Goal: Transaction & Acquisition: Obtain resource

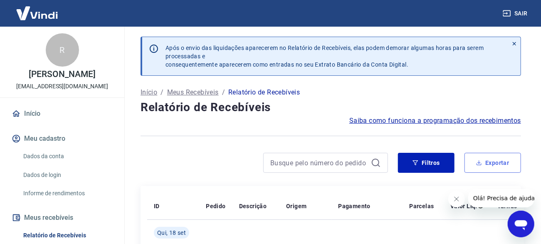
click at [480, 166] on button "Exportar" at bounding box center [493, 163] width 57 height 20
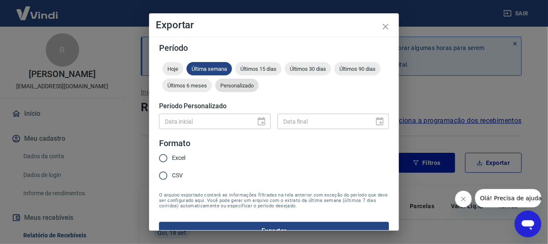
click at [258, 88] on div "Personalizado" at bounding box center [236, 85] width 43 height 13
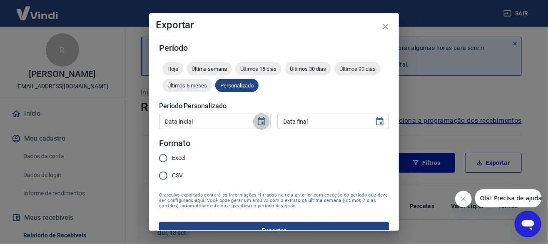
click at [258, 120] on icon "Choose date" at bounding box center [261, 122] width 10 height 10
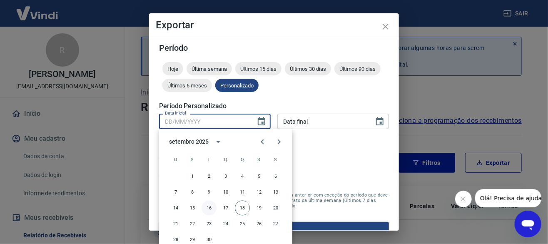
click at [212, 209] on button "16" at bounding box center [208, 208] width 15 height 15
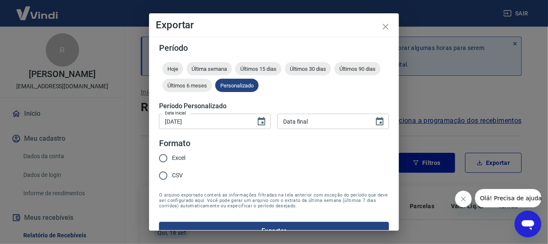
type input "[DATE]"
type input "DD/MM/YYYY"
click at [324, 121] on input "DD/MM/YYYY" at bounding box center [322, 121] width 91 height 15
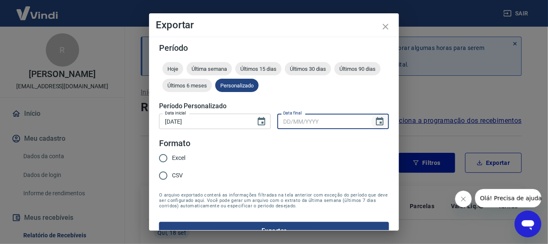
click at [374, 123] on icon "Choose date" at bounding box center [379, 122] width 10 height 10
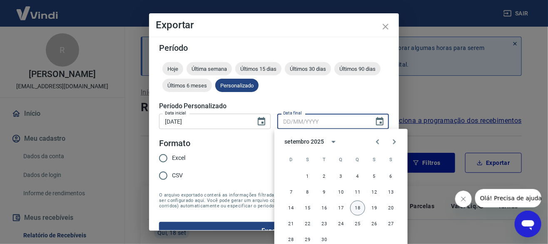
click at [360, 208] on button "18" at bounding box center [357, 208] width 15 height 15
type input "[DATE]"
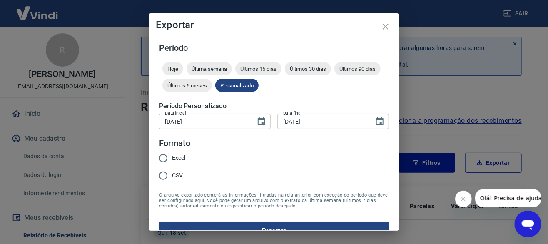
drag, startPoint x: 174, startPoint y: 156, endPoint x: 210, endPoint y: 156, distance: 35.8
click at [174, 156] on span "Excel" at bounding box center [178, 158] width 13 height 9
click at [172, 156] on input "Excel" at bounding box center [162, 157] width 17 height 17
radio input "true"
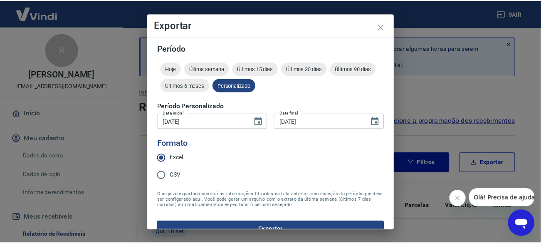
scroll to position [15, 0]
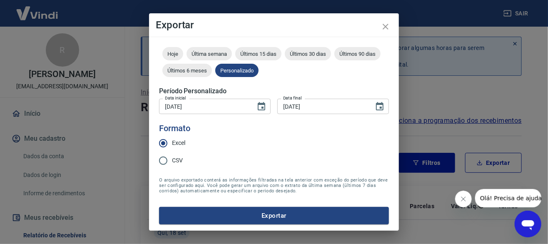
click at [294, 215] on button "Exportar" at bounding box center [274, 215] width 230 height 17
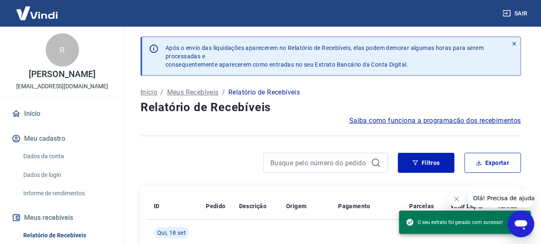
scroll to position [42, 0]
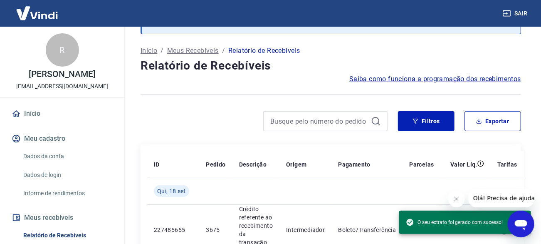
click at [519, 9] on button "Sair" at bounding box center [516, 13] width 30 height 15
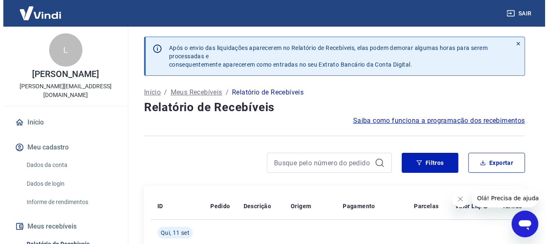
scroll to position [42, 0]
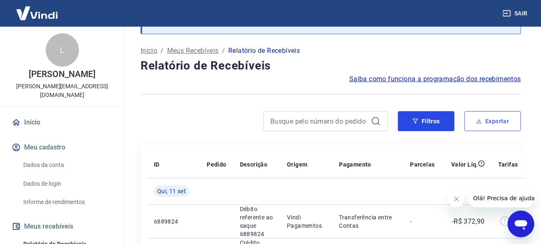
drag, startPoint x: 426, startPoint y: 119, endPoint x: 495, endPoint y: 119, distance: 69.1
click at [426, 119] on button "Filtros" at bounding box center [426, 121] width 57 height 20
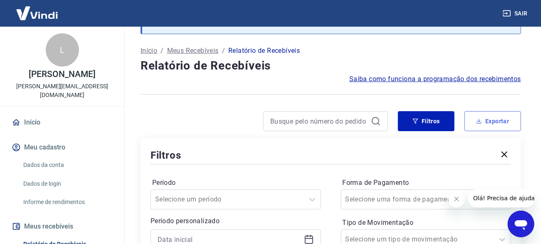
click at [495, 119] on button "Exportar" at bounding box center [493, 121] width 57 height 20
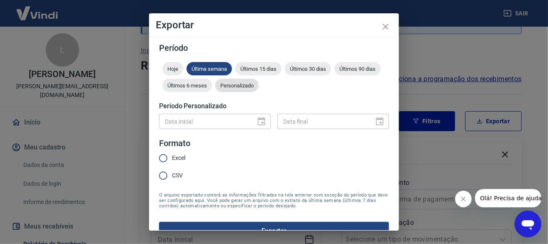
click at [258, 87] on span "Personalizado" at bounding box center [236, 85] width 43 height 6
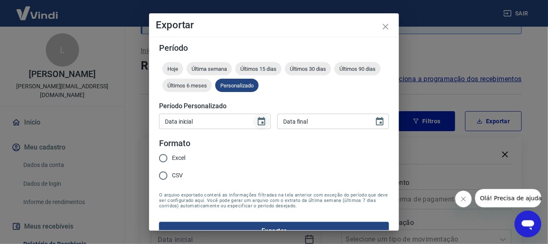
click at [259, 119] on icon "Choose date" at bounding box center [261, 121] width 7 height 8
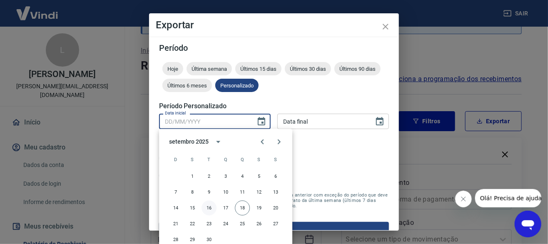
click at [212, 207] on button "16" at bounding box center [208, 208] width 15 height 15
type input "[DATE]"
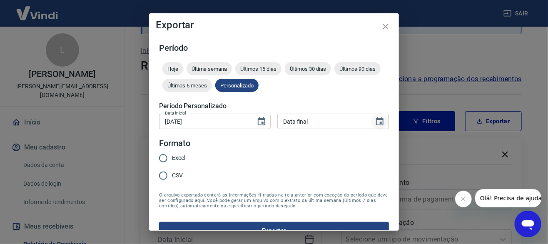
click at [374, 119] on icon "Choose date" at bounding box center [379, 122] width 10 height 10
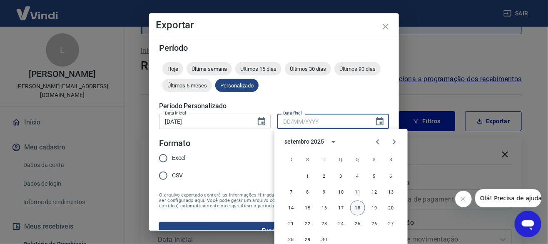
click at [358, 208] on button "18" at bounding box center [357, 208] width 15 height 15
type input "[DATE]"
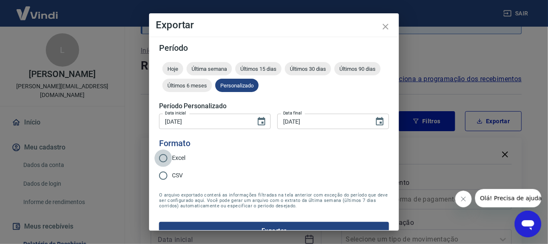
click at [169, 154] on input "Excel" at bounding box center [162, 157] width 17 height 17
radio input "true"
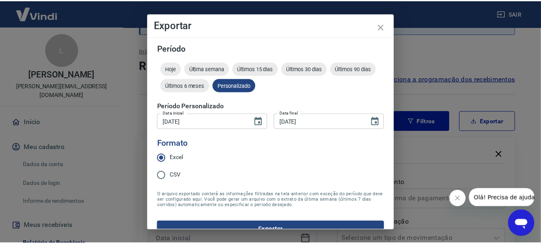
scroll to position [15, 0]
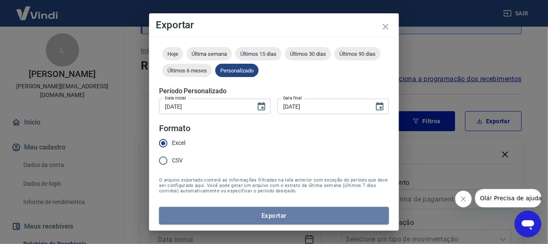
click at [297, 216] on button "Exportar" at bounding box center [274, 215] width 230 height 17
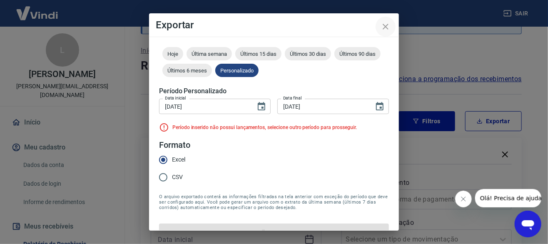
click at [385, 22] on icon "close" at bounding box center [385, 27] width 10 height 10
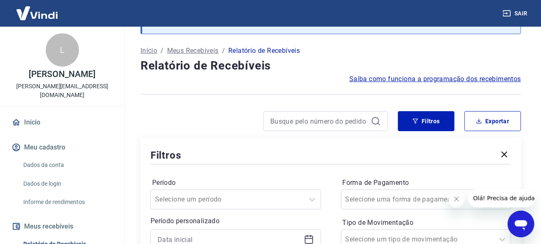
click at [497, 13] on div "Sair" at bounding box center [270, 13] width 541 height 27
click at [509, 15] on icon "button" at bounding box center [507, 13] width 8 height 8
